Goal: Task Accomplishment & Management: Manage account settings

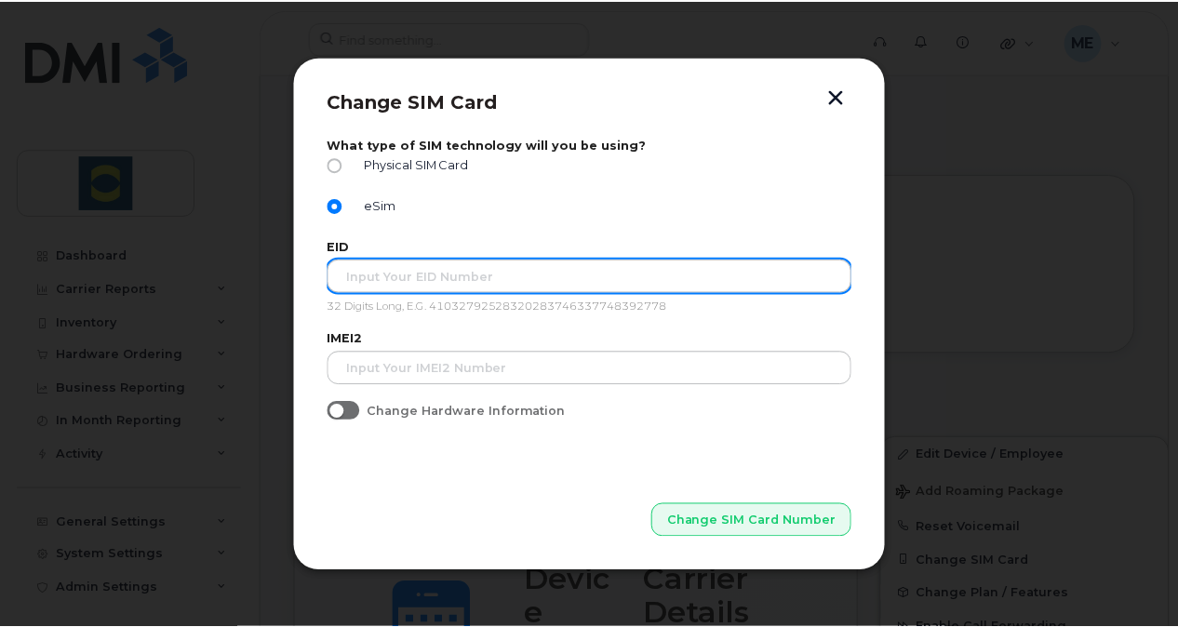
scroll to position [322, 0]
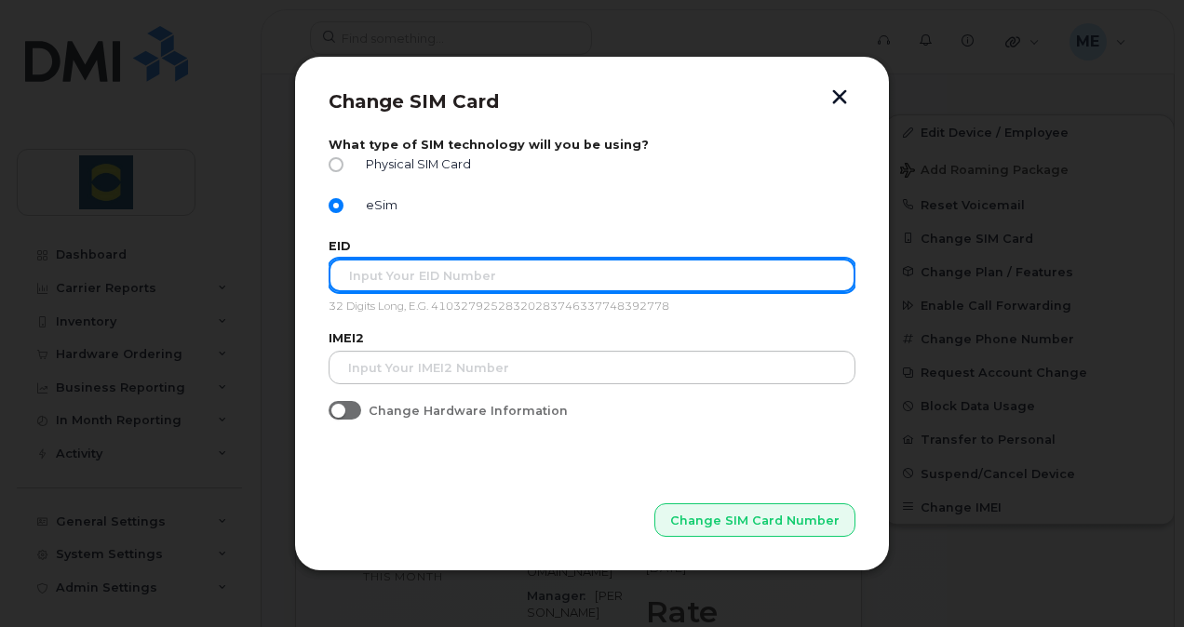
click at [562, 287] on input "text" at bounding box center [591, 275] width 527 height 33
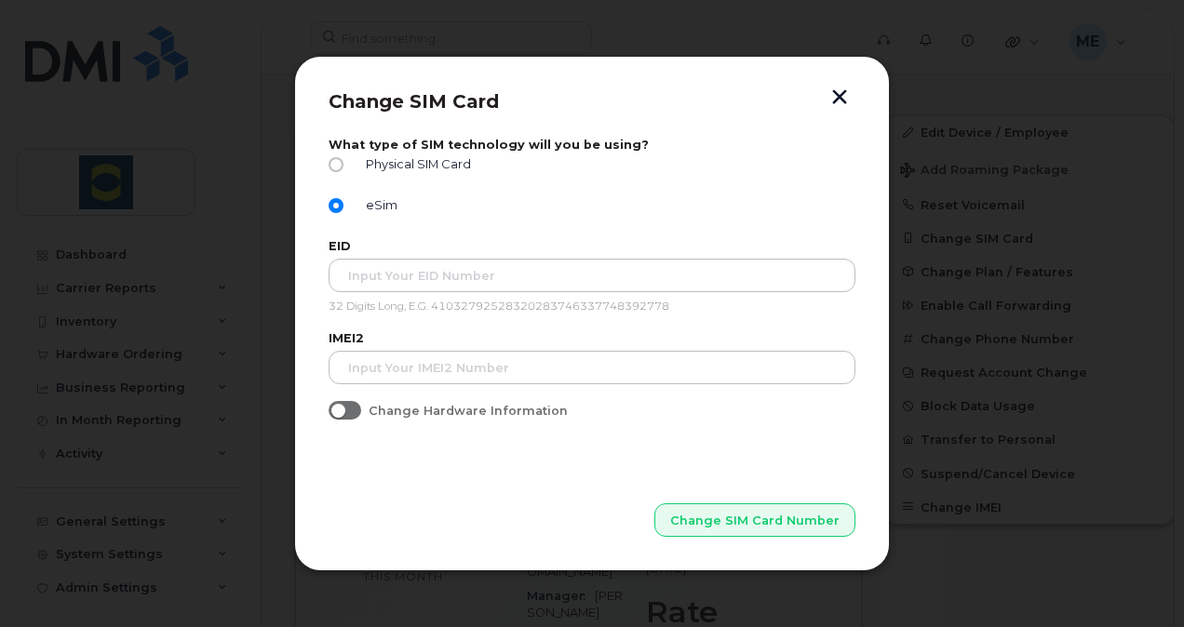
click at [840, 92] on button "button" at bounding box center [839, 99] width 28 height 20
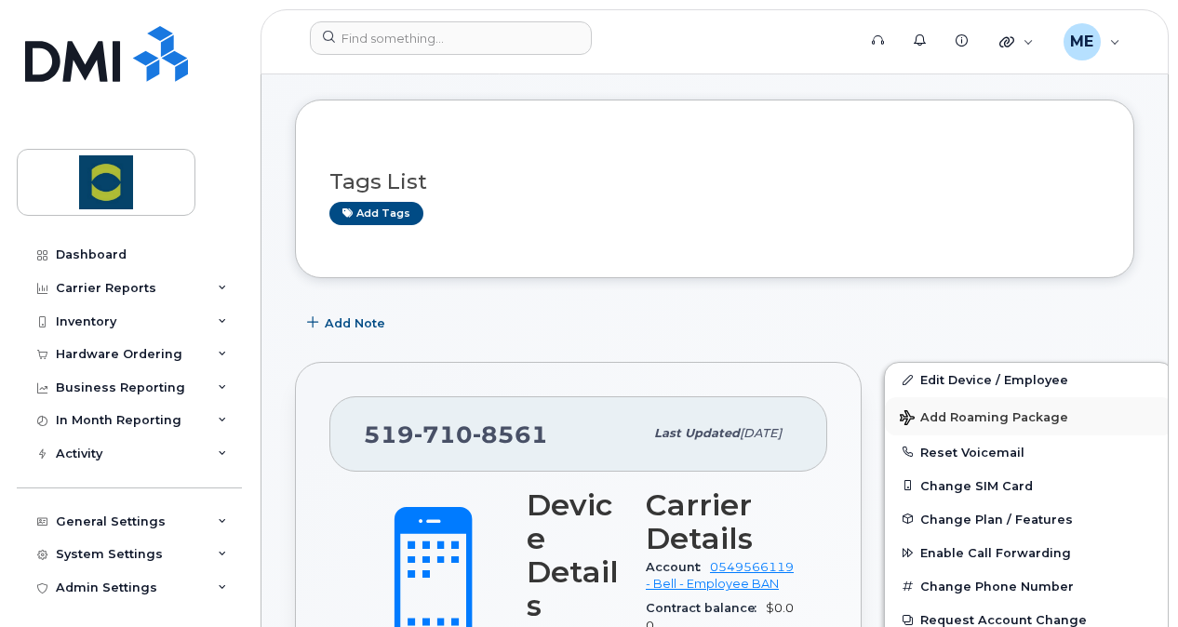
scroll to position [93, 0]
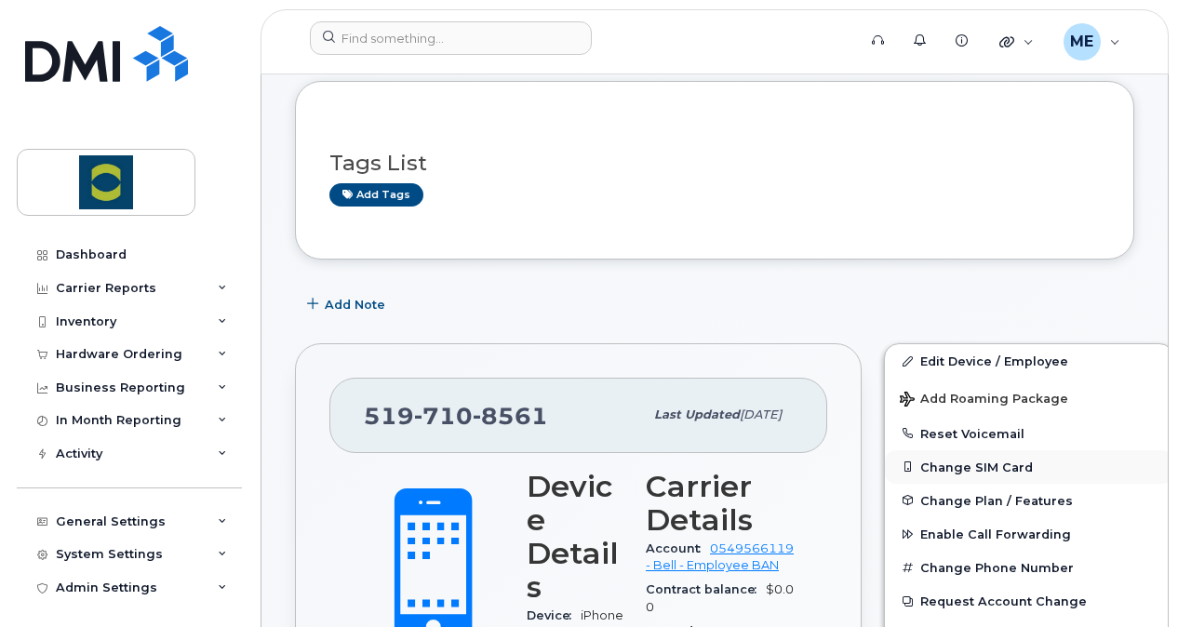
click at [968, 458] on button "Change SIM Card" at bounding box center [1029, 466] width 288 height 33
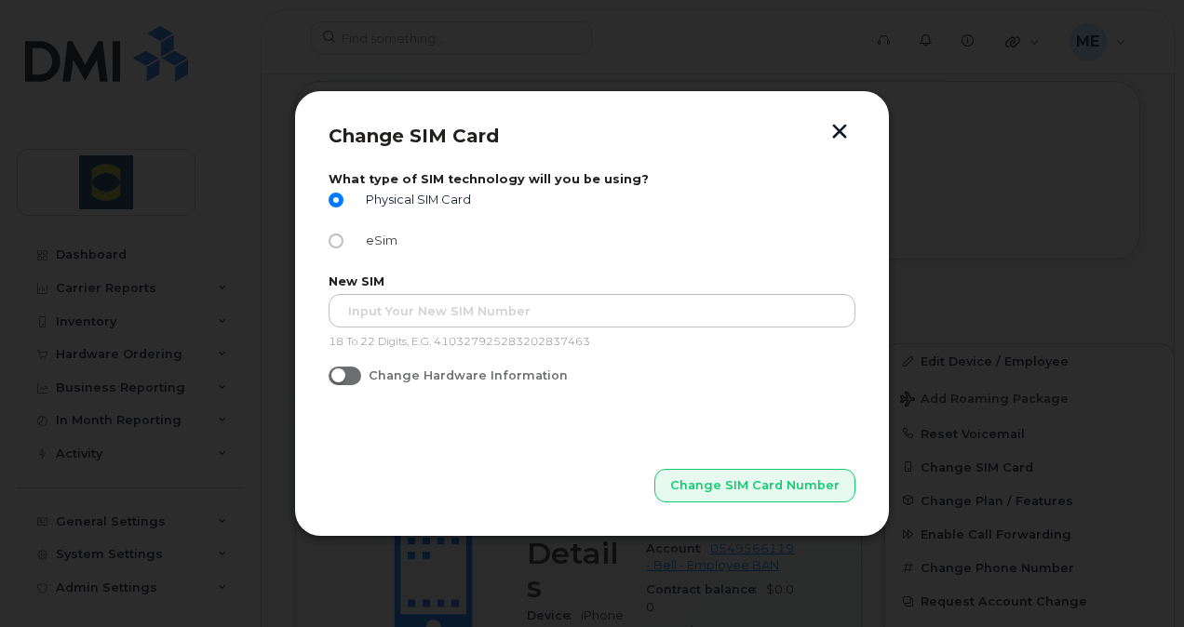
click at [389, 239] on span "eSim" at bounding box center [377, 241] width 39 height 14
click at [343, 239] on input "eSim" at bounding box center [335, 241] width 15 height 15
radio input "true"
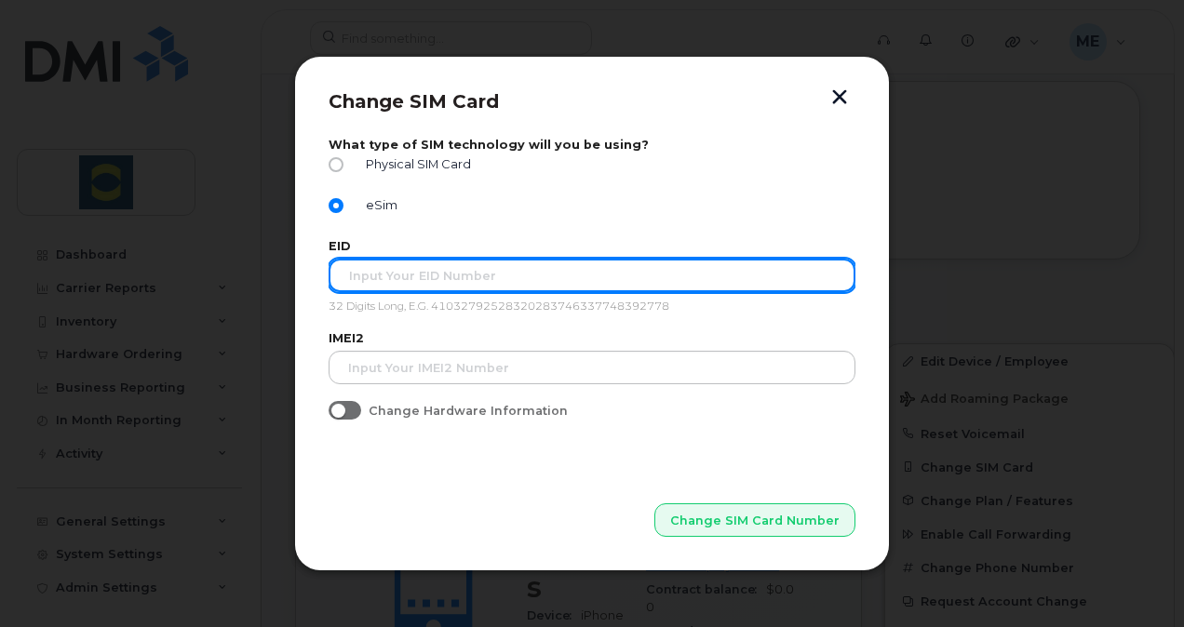
click at [382, 278] on input "text" at bounding box center [591, 275] width 527 height 33
click at [422, 274] on input "text" at bounding box center [591, 275] width 527 height 33
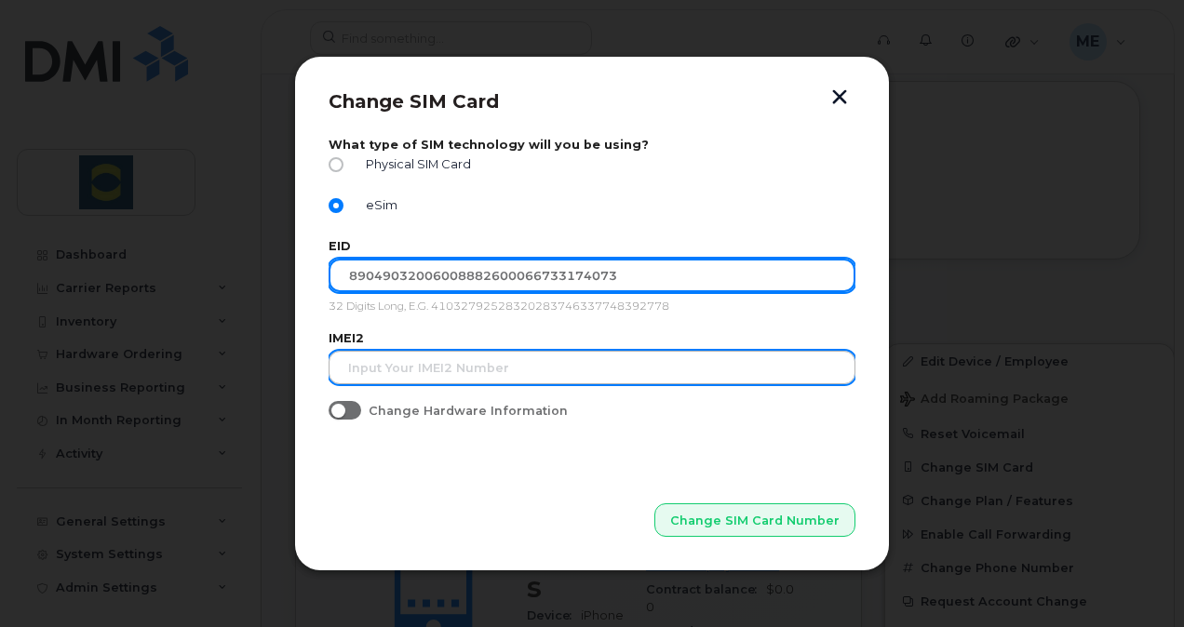
type input "89049032006008882600066733174073"
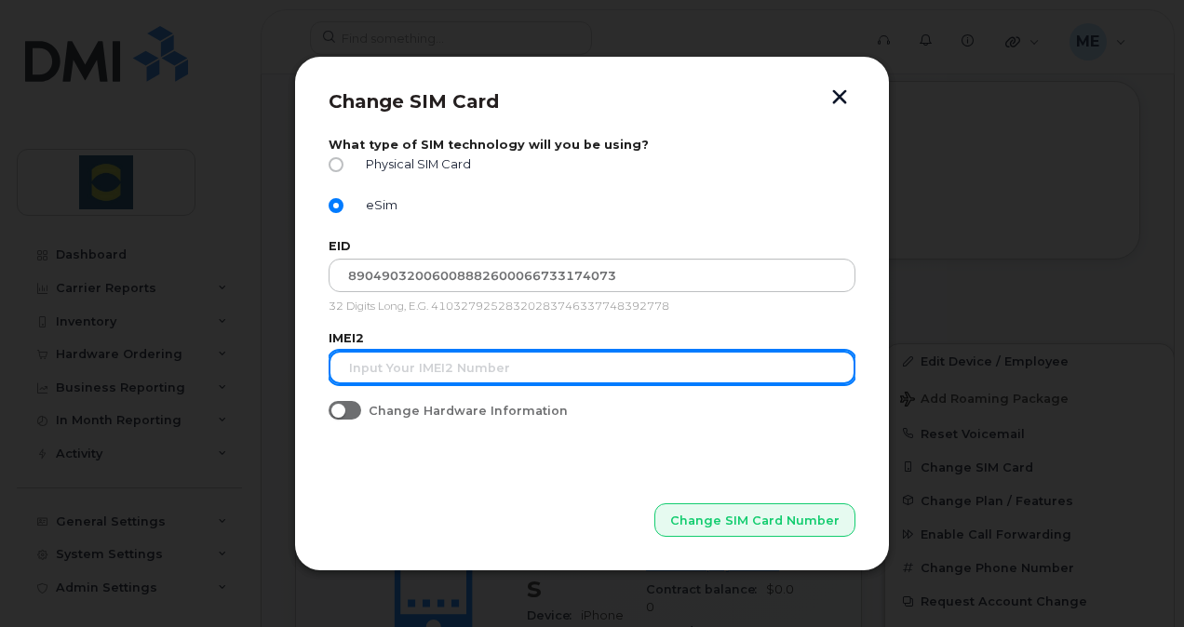
click at [468, 354] on input "text" at bounding box center [591, 367] width 527 height 33
type input "359035293737501"
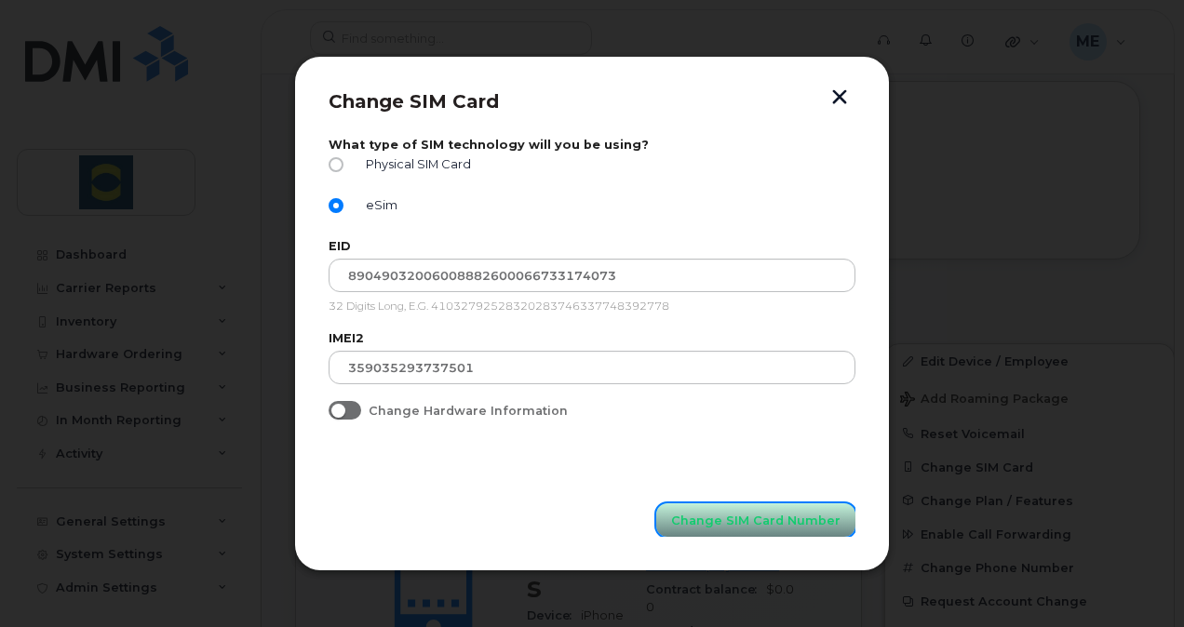
click at [803, 522] on span "Change SIM Card Number" at bounding box center [755, 521] width 169 height 18
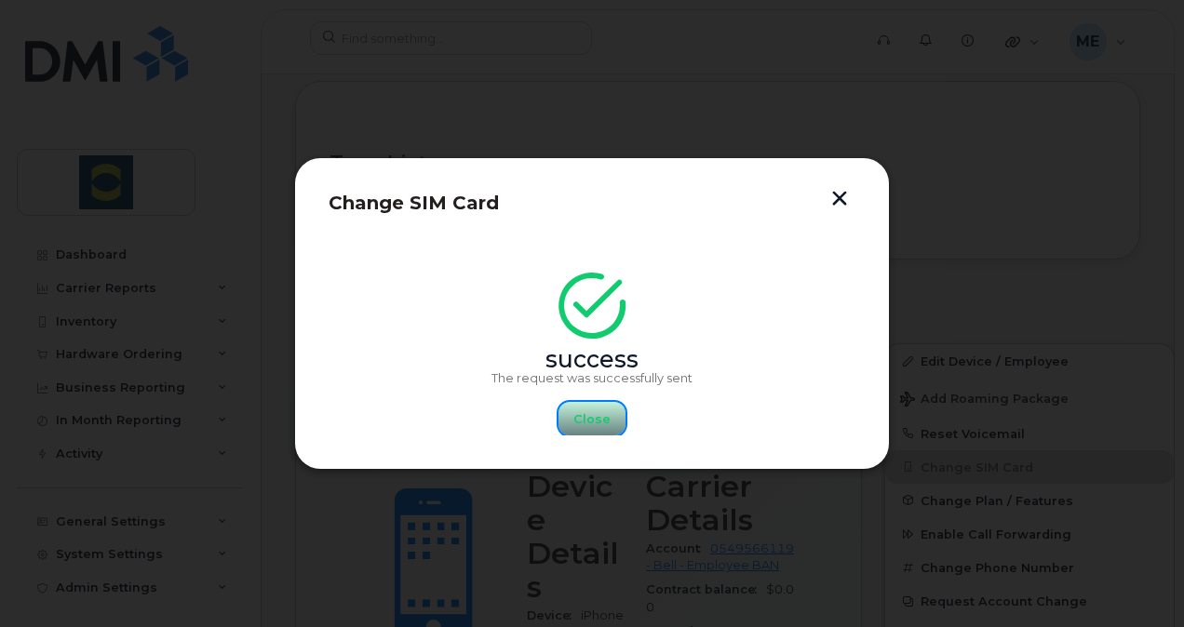
click at [595, 412] on span "Close" at bounding box center [591, 419] width 37 height 18
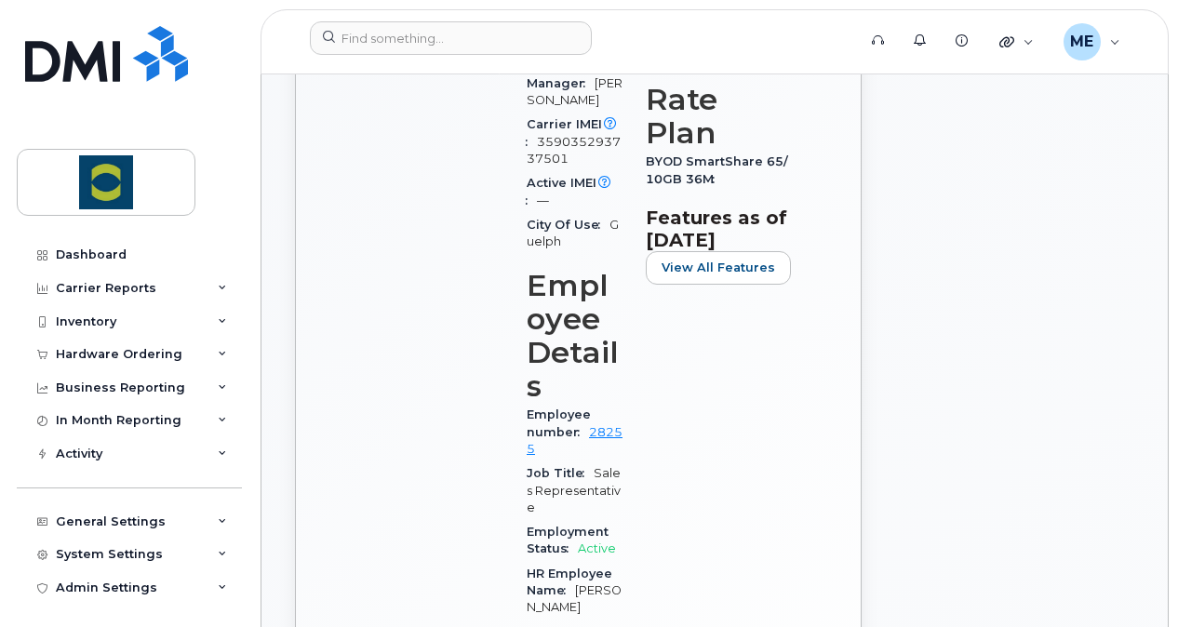
scroll to position [837, 0]
